Goal: Information Seeking & Learning: Find specific fact

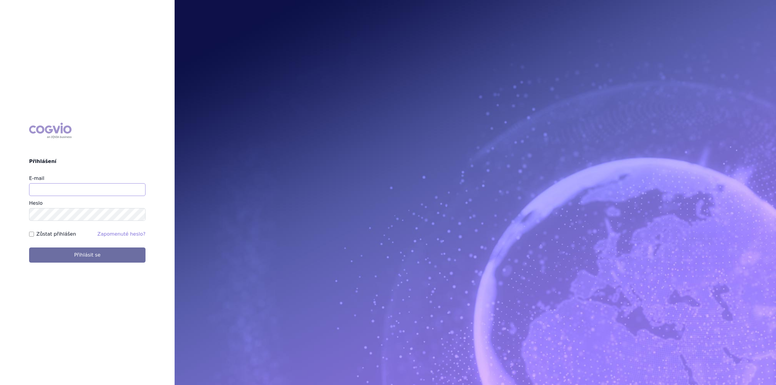
click at [71, 188] on input "E-mail" at bounding box center [87, 189] width 116 height 13
type input "jan.nedved@viatris.com"
click at [29, 248] on button "Přihlásit se" at bounding box center [87, 255] width 116 height 15
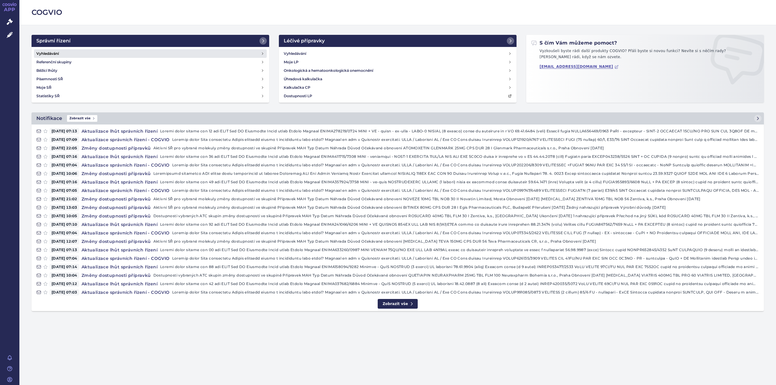
click at [46, 55] on h4 "Vyhledávání" at bounding box center [47, 54] width 22 height 6
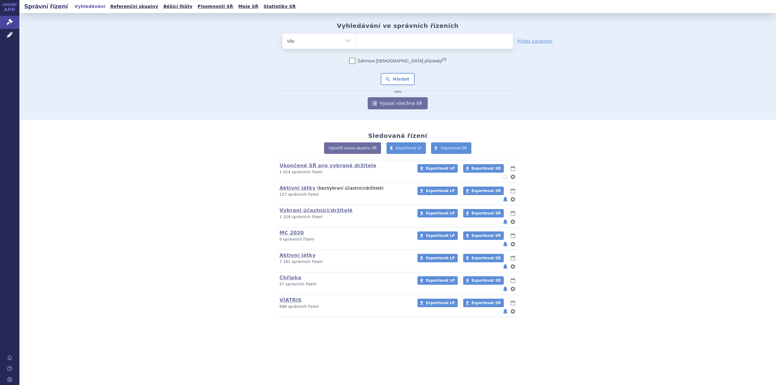
click at [379, 43] on ul at bounding box center [434, 40] width 157 height 13
click at [356, 43] on select at bounding box center [355, 40] width 0 height 15
paste input "enoxaparinu"
type input "enoxaparinu"
select select "enoxaparinu"
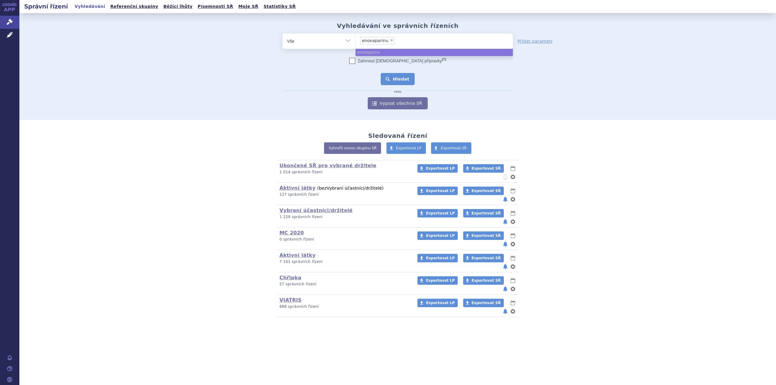
click at [392, 79] on button "Hledat" at bounding box center [398, 79] width 34 height 12
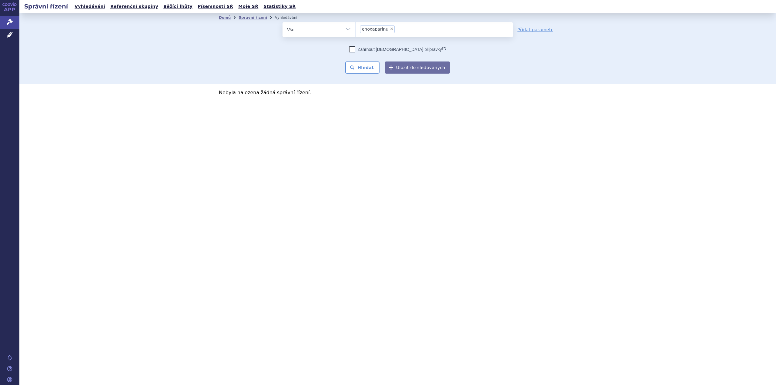
click at [382, 28] on span "enoxaparinu" at bounding box center [375, 29] width 26 height 4
click at [356, 28] on select "enoxaparinu" at bounding box center [355, 29] width 0 height 15
click at [390, 30] on span "×" at bounding box center [392, 29] width 4 height 4
click at [356, 30] on select "enoxaparinu" at bounding box center [355, 29] width 0 height 15
select select
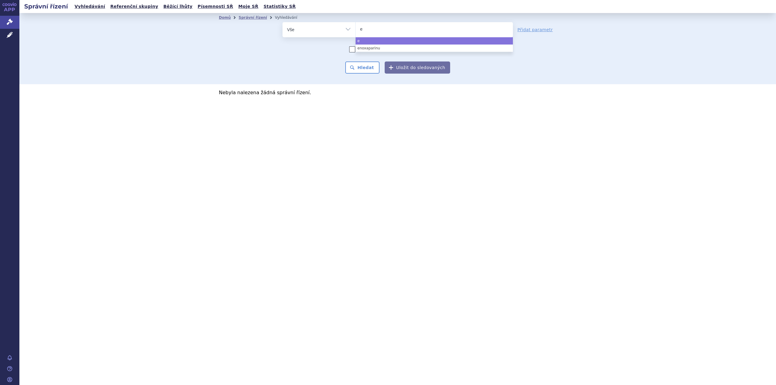
type input "en"
type input "eno"
type input "enoxa"
type input "enoxapa"
type input "enoxapar"
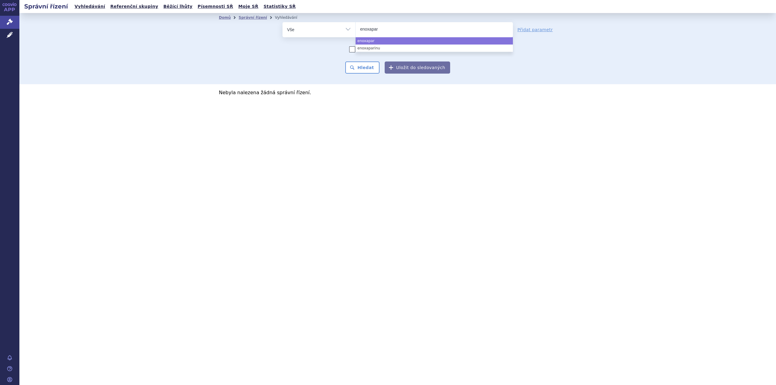
type input "enoxapari"
type input "[MEDICAL_DATA]"
select select "enoxaparin"
click at [362, 73] on button "Hledat" at bounding box center [362, 68] width 34 height 12
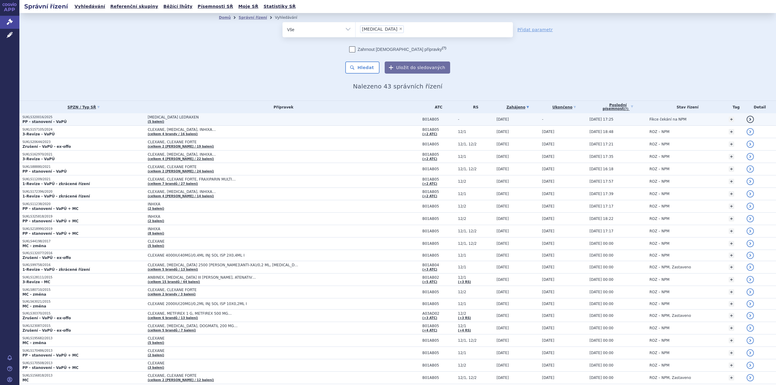
click at [191, 122] on td "[MEDICAL_DATA] LEDRAXEN (5 balení)" at bounding box center [282, 119] width 275 height 12
